Goal: Information Seeking & Learning: Learn about a topic

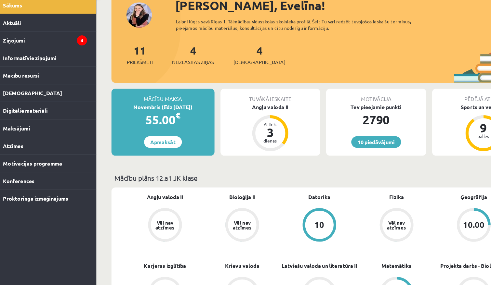
scroll to position [17, 0]
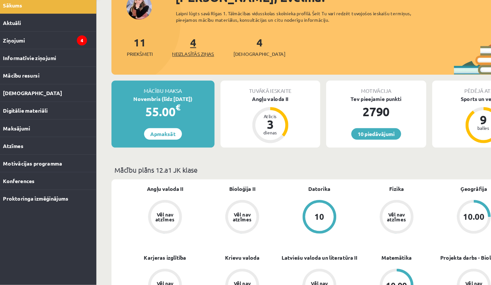
click at [164, 82] on span "Neizlasītās ziņas" at bounding box center [181, 85] width 36 height 6
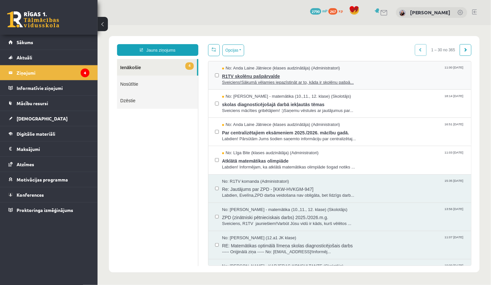
click at [254, 80] on span "Sveiciens!Sākumā vēlamies iepazīstināt ar to, kāda ir skolēnu pašpā..." at bounding box center [343, 82] width 242 height 6
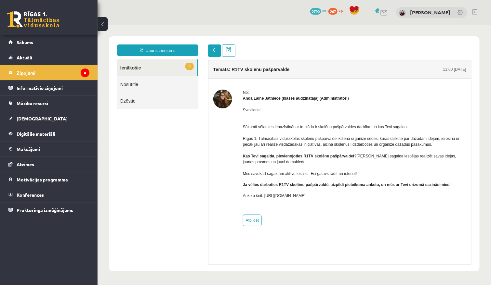
click at [217, 48] on link at bounding box center [214, 50] width 13 height 12
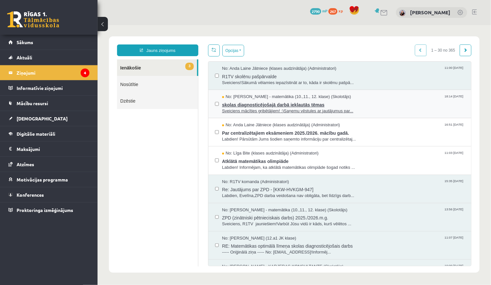
click at [234, 103] on span "skolas diagnosticējošajā darbā iekļautās tēmas" at bounding box center [343, 104] width 242 height 8
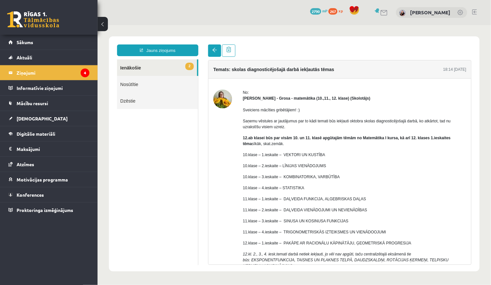
click at [214, 47] on span at bounding box center [214, 49] width 5 height 5
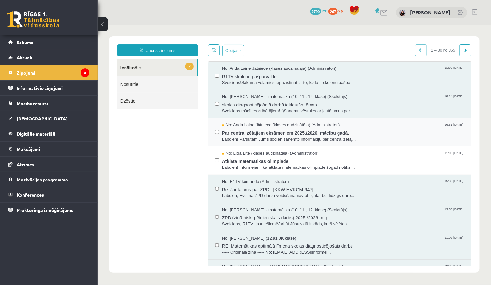
click at [245, 132] on span "Par centralizētajiem eksāmeniem 2025./2026. mācību gadā." at bounding box center [343, 132] width 242 height 8
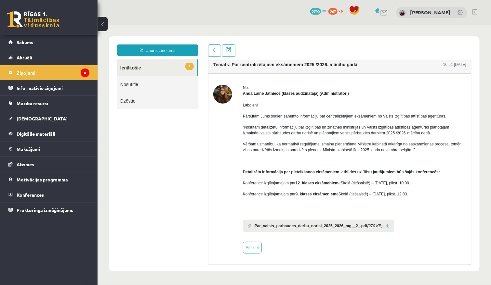
scroll to position [9, 0]
click at [213, 52] on link at bounding box center [214, 50] width 13 height 12
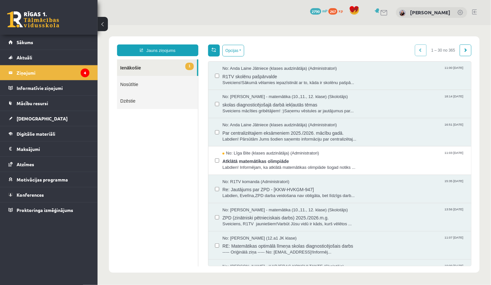
scroll to position [0, 0]
click at [213, 48] on span at bounding box center [213, 49] width 5 height 5
click at [239, 160] on span "Atklātā matemātikas olimpiāde" at bounding box center [343, 160] width 242 height 8
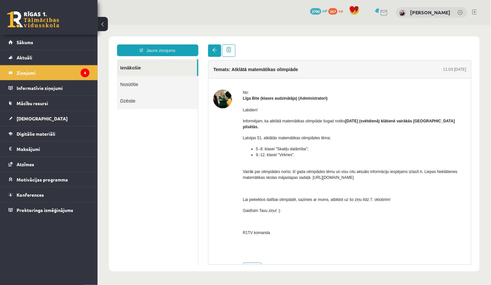
click at [215, 49] on span at bounding box center [214, 49] width 5 height 5
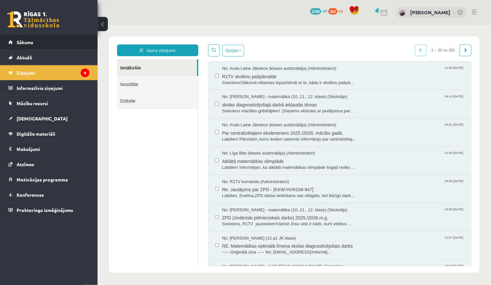
click at [90, 38] on li "Sākums" at bounding box center [48, 42] width 97 height 15
click at [87, 44] on link "Sākums" at bounding box center [48, 42] width 81 height 15
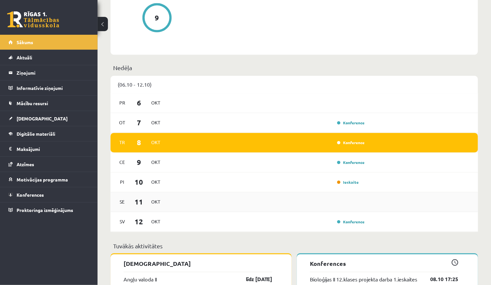
scroll to position [346, 0]
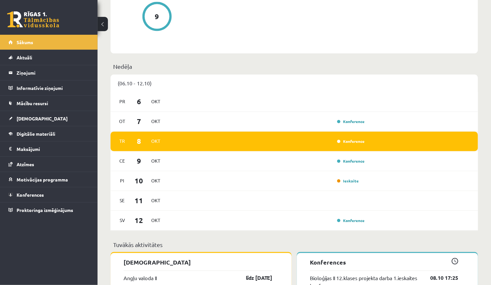
click at [351, 135] on div "Tr 8 Okt Konference" at bounding box center [293, 142] width 367 height 20
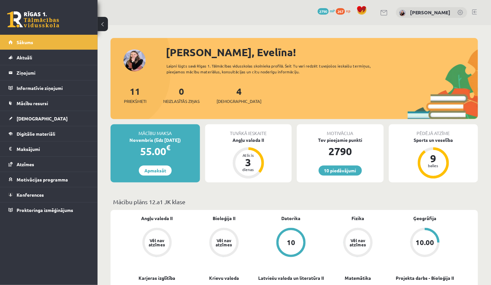
scroll to position [0, 0]
click at [70, 136] on link "Digitālie materiāli" at bounding box center [48, 133] width 81 height 15
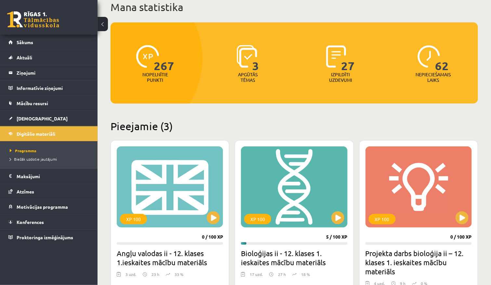
scroll to position [48, 0]
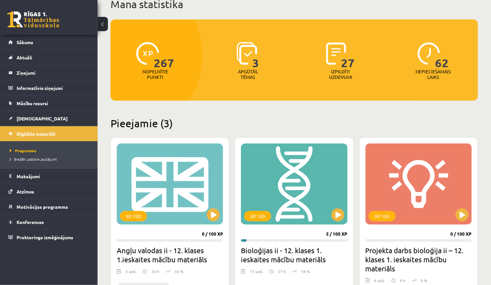
click at [164, 226] on div "XP 100 0 / 100 XP Angļu valodas ii - 12. klases 1.ieskaites mācību materiāls 3 …" at bounding box center [169, 230] width 119 height 186
click at [210, 222] on div "XP 100" at bounding box center [170, 184] width 106 height 81
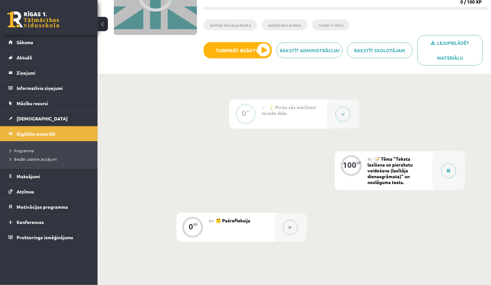
scroll to position [99, 0]
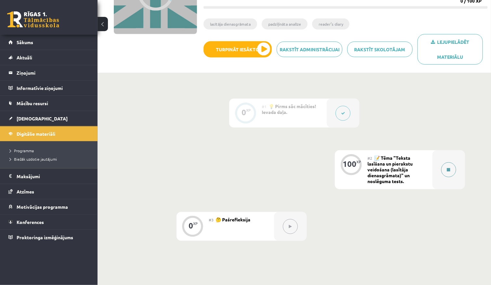
click at [446, 167] on button at bounding box center [448, 169] width 15 height 15
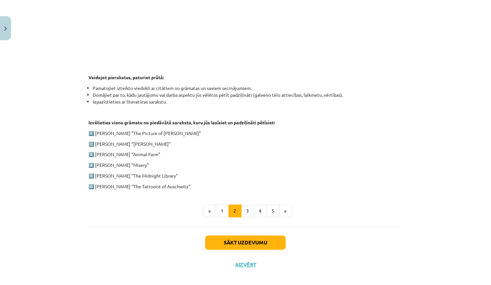
scroll to position [268, 0]
click at [245, 206] on button "3" at bounding box center [247, 212] width 13 height 13
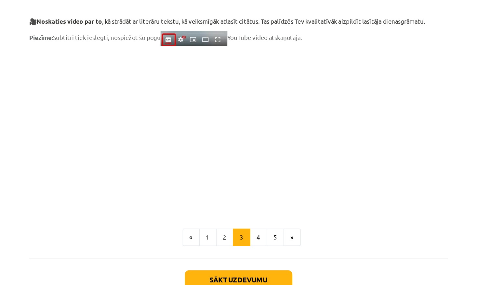
scroll to position [477, 0]
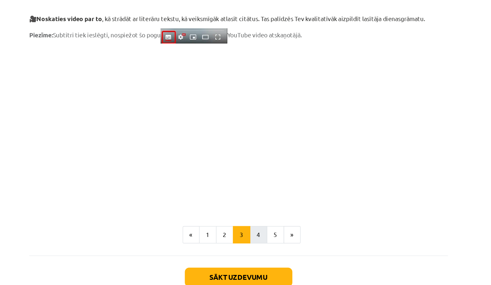
click at [254, 217] on button "4" at bounding box center [260, 223] width 13 height 13
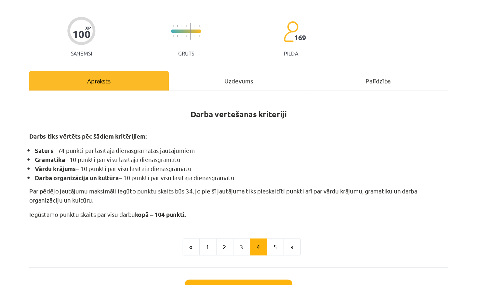
scroll to position [75, 0]
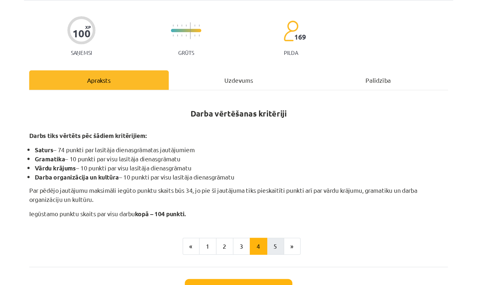
click at [266, 202] on button "5" at bounding box center [272, 208] width 13 height 13
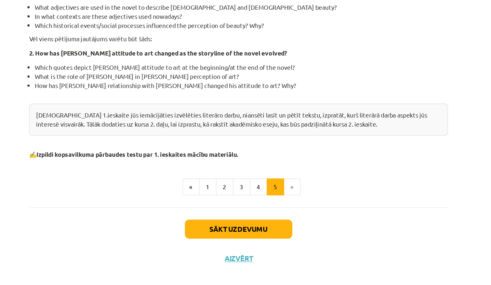
scroll to position [111, 0]
click at [205, 236] on button "Sākt uzdevumu" at bounding box center [245, 243] width 81 height 14
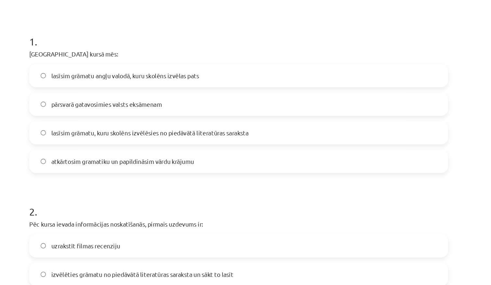
scroll to position [125, 0]
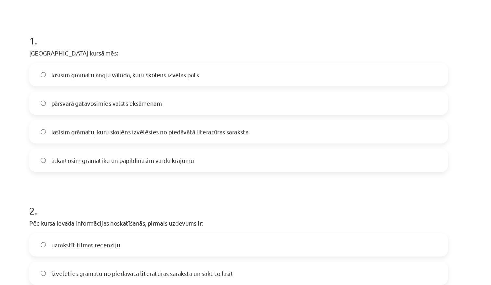
click at [206, 99] on label "lasīsim grāmatu, kuru skolēns izvēlēsies no piedāvātā literatūras saraksta" at bounding box center [245, 99] width 313 height 16
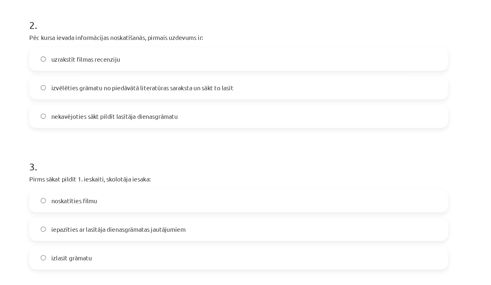
scroll to position [265, 0]
click at [206, 62] on label "izvēlēties grāmatu no piedāvātā literatūras saraksta un sākt to lasīt" at bounding box center [245, 66] width 313 height 16
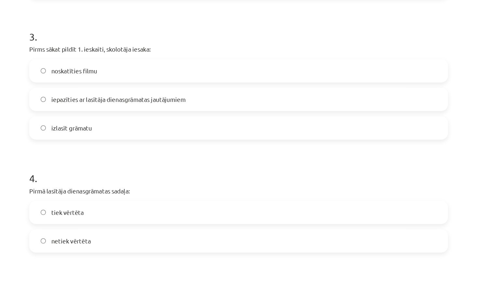
scroll to position [363, 0]
click at [200, 71] on label "iepazīties ar lasītāja dienasgrāmatas jautājumiem" at bounding box center [245, 74] width 313 height 16
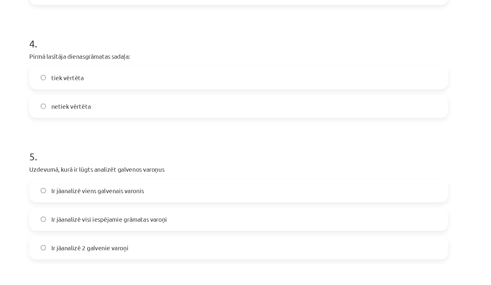
scroll to position [465, 0]
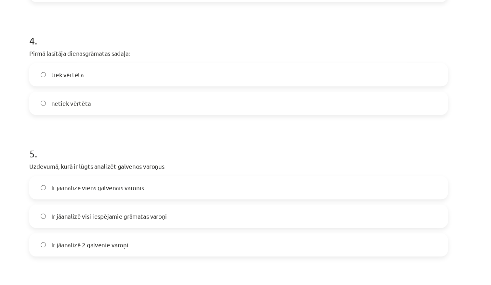
click at [198, 53] on label "tiek vērtēta" at bounding box center [245, 56] width 313 height 16
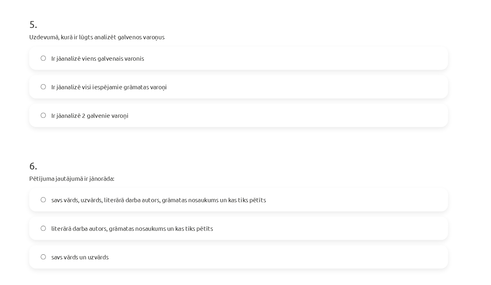
scroll to position [563, 0]
click at [115, 81] on label "Ir jāanalizē 2 galvenie varoņi" at bounding box center [245, 86] width 313 height 16
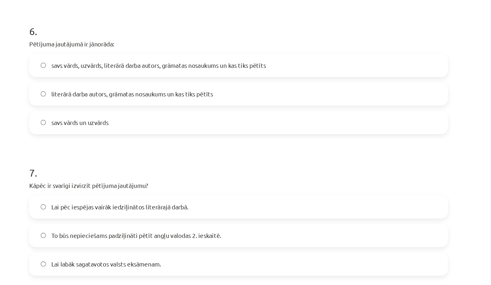
scroll to position [666, 0]
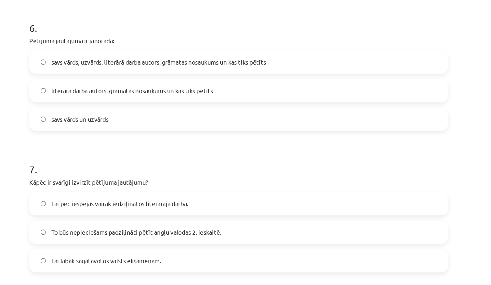
click at [116, 39] on label "savs vārds, uzvārds, literārā darba autors, grāmatas nosaukums un kas tiks pētī…" at bounding box center [245, 47] width 313 height 16
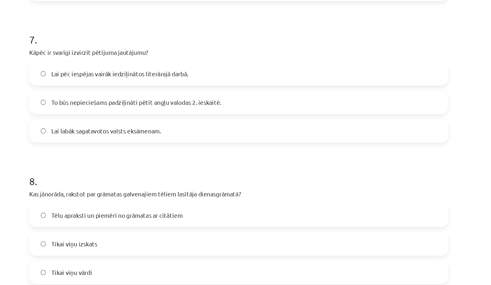
scroll to position [766, 0]
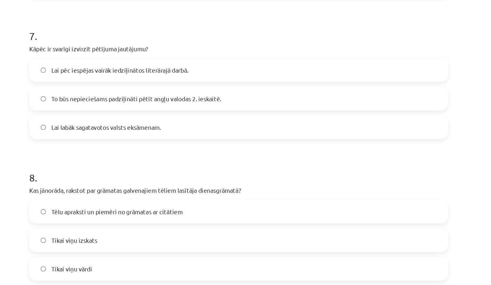
click at [117, 50] on span "Lai pēc iespējas vairāk iedziļinātos literārajā darbā." at bounding box center [156, 53] width 103 height 7
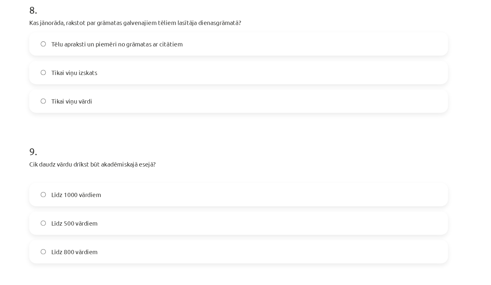
scroll to position [893, 0]
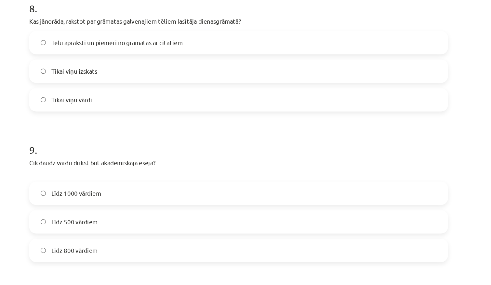
click at [122, 29] on label "Tēlu apraksti un piemēri no grāmatas ar citātiem" at bounding box center [245, 32] width 313 height 16
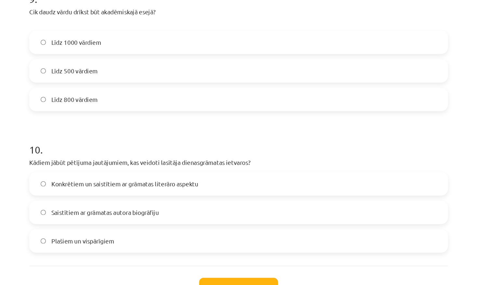
scroll to position [111, 0]
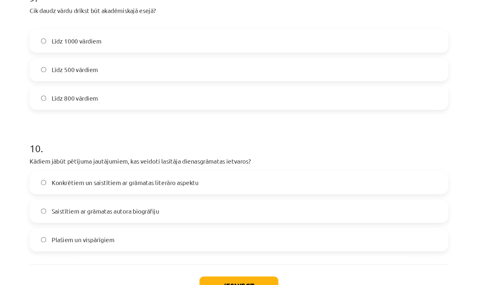
click at [120, 95] on label "Līdz 800 vārdiem" at bounding box center [245, 103] width 313 height 16
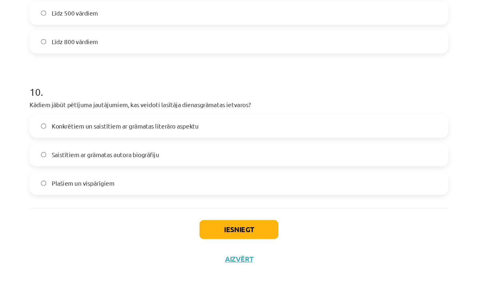
scroll to position [125, 0]
click at [114, 163] on span "Konkrētiem un saistītiem ar grāmatas literāro aspektu" at bounding box center [160, 166] width 110 height 7
click at [175, 227] on div "Iesniegt Aizvērt" at bounding box center [245, 249] width 314 height 45
click at [216, 237] on button "Iesniegt" at bounding box center [245, 244] width 59 height 14
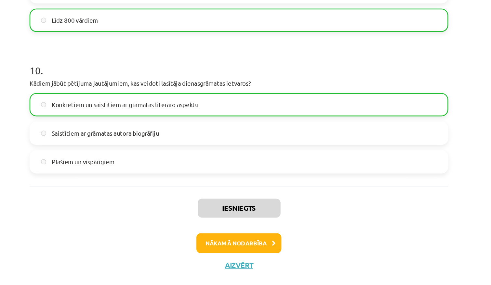
scroll to position [995, 0]
click at [233, 267] on button "Aizvērt" at bounding box center [245, 270] width 25 height 6
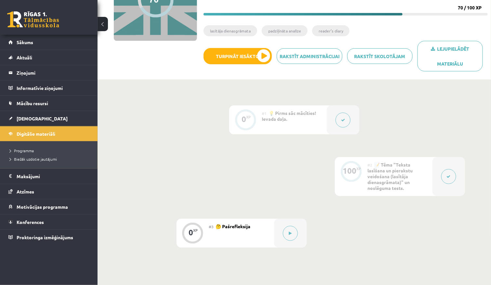
scroll to position [123, 0]
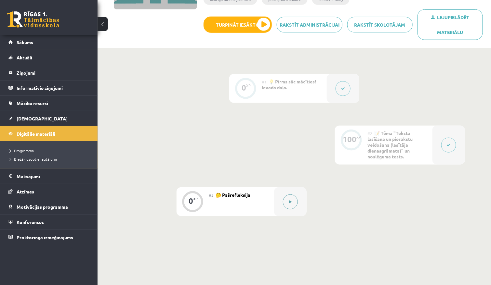
click at [281, 204] on div at bounding box center [290, 202] width 32 height 29
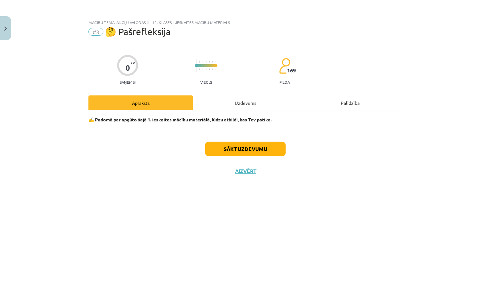
click at [257, 146] on button "Sākt uzdevumu" at bounding box center [245, 149] width 81 height 14
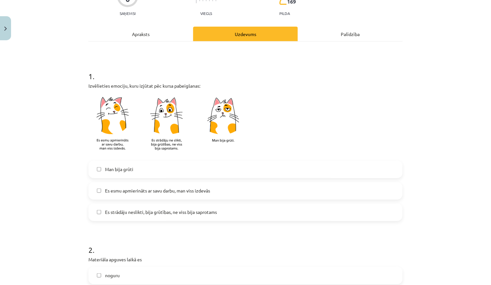
scroll to position [72, 0]
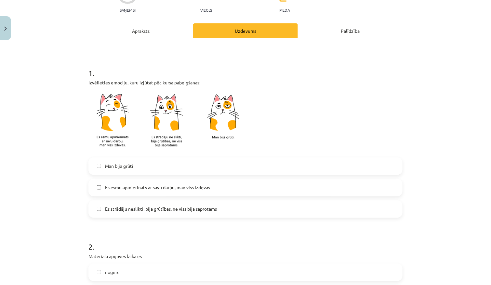
click at [226, 204] on label "Es strādāju neslikti, bija grūtības, ne viss bija saprotams" at bounding box center [245, 209] width 313 height 16
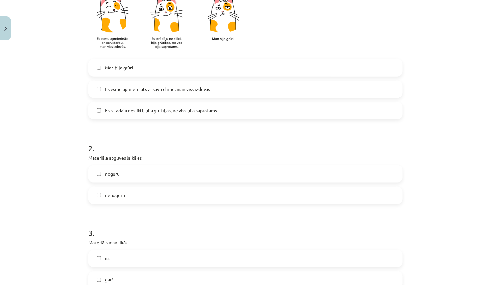
scroll to position [171, 0]
click at [222, 174] on label "noguru" at bounding box center [245, 173] width 313 height 16
click at [221, 193] on label "nenoguru" at bounding box center [245, 195] width 313 height 16
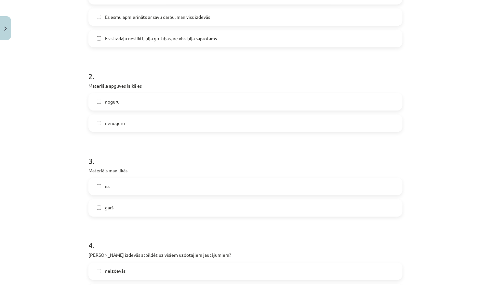
scroll to position [284, 0]
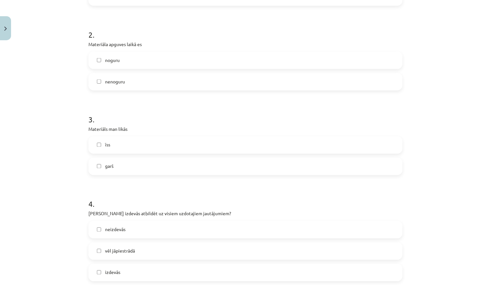
click at [216, 143] on label "īss" at bounding box center [245, 145] width 313 height 16
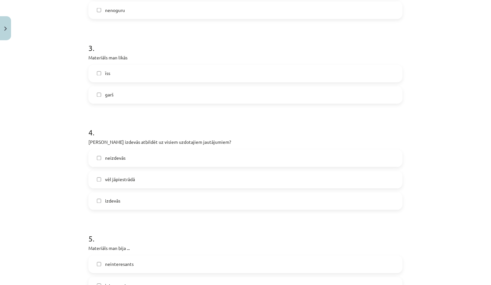
scroll to position [362, 0]
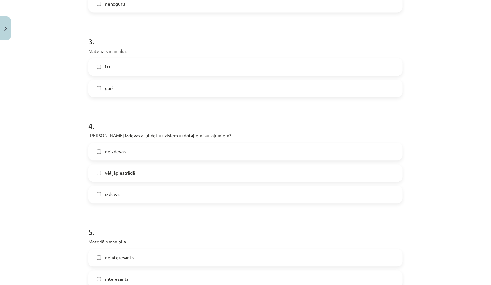
click at [204, 173] on label "vēl jāpiestrādā" at bounding box center [245, 173] width 313 height 16
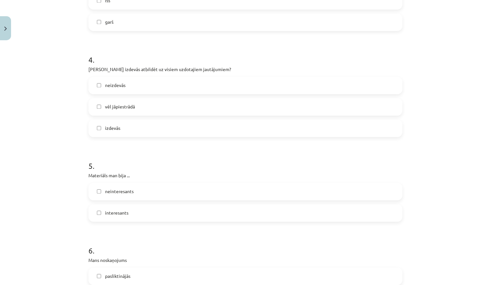
scroll to position [511, 0]
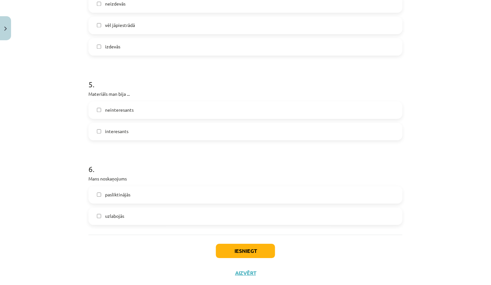
click at [207, 131] on label "interesants" at bounding box center [245, 131] width 313 height 16
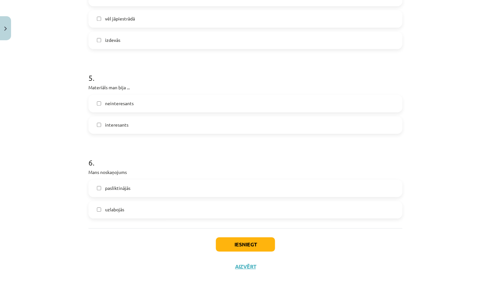
scroll to position [520, 0]
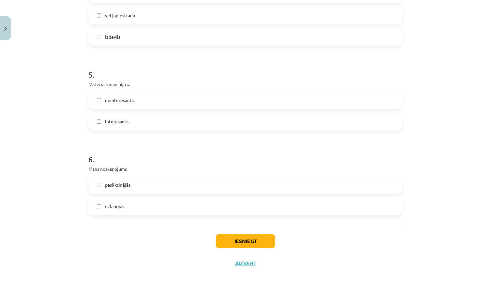
click at [203, 179] on label "pasliktinājās" at bounding box center [245, 185] width 313 height 16
click at [244, 237] on button "Iesniegt" at bounding box center [245, 241] width 59 height 14
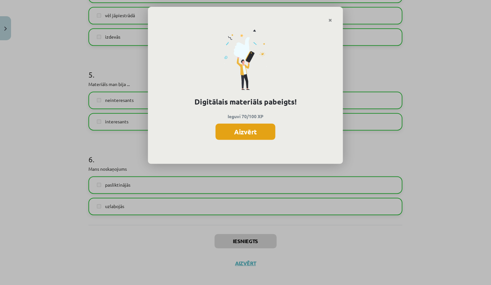
click at [253, 132] on button "Aizvērt" at bounding box center [245, 132] width 60 height 16
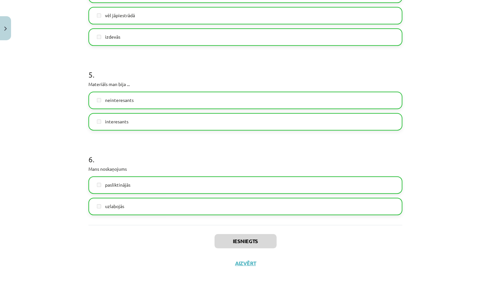
click at [244, 260] on button "Aizvērt" at bounding box center [245, 263] width 25 height 6
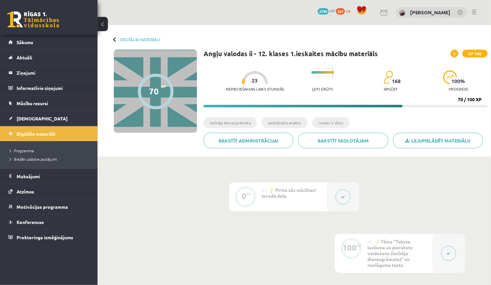
scroll to position [0, 0]
click at [118, 39] on div "Digitālie materiāli" at bounding box center [137, 39] width 46 height 5
click at [130, 44] on div "Digitālie materiāli 70 XP XP 100 70 / 100 XP Angļu valodas ii - 12. klases 1.ie…" at bounding box center [293, 91] width 393 height 132
click at [130, 42] on div "Digitālie materiāli 70 XP XP 100 70 / 100 XP Angļu valodas ii - 12. klases 1.ie…" at bounding box center [293, 91] width 393 height 132
click at [130, 42] on link "Digitālie materiāli" at bounding box center [140, 39] width 40 height 5
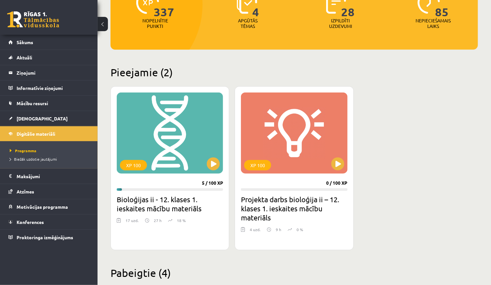
scroll to position [96, 0]
